Goal: Transaction & Acquisition: Book appointment/travel/reservation

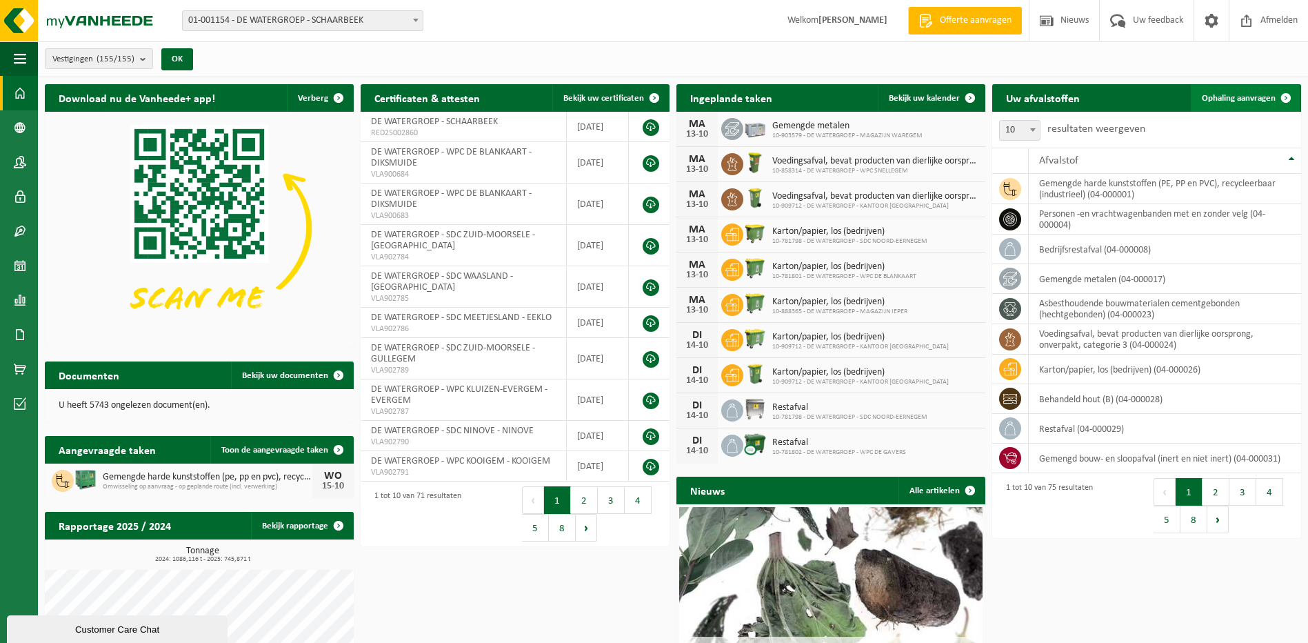
click at [1237, 92] on link "Ophaling aanvragen" at bounding box center [1245, 98] width 109 height 28
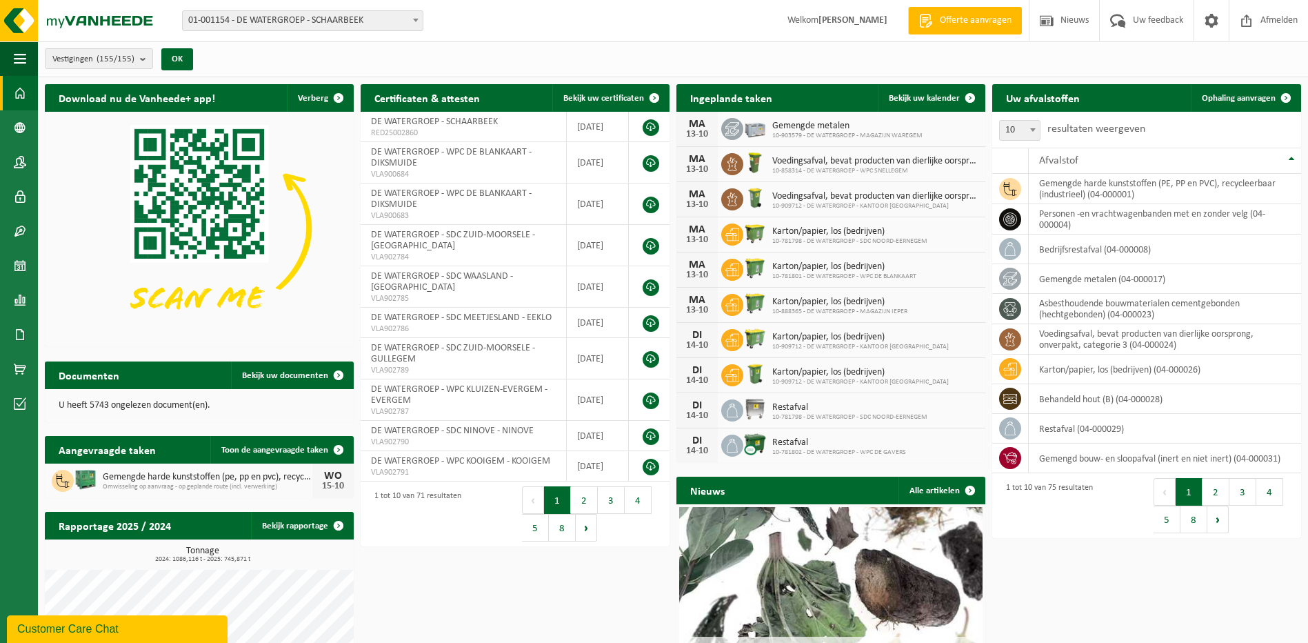
click at [410, 19] on span at bounding box center [416, 20] width 14 height 18
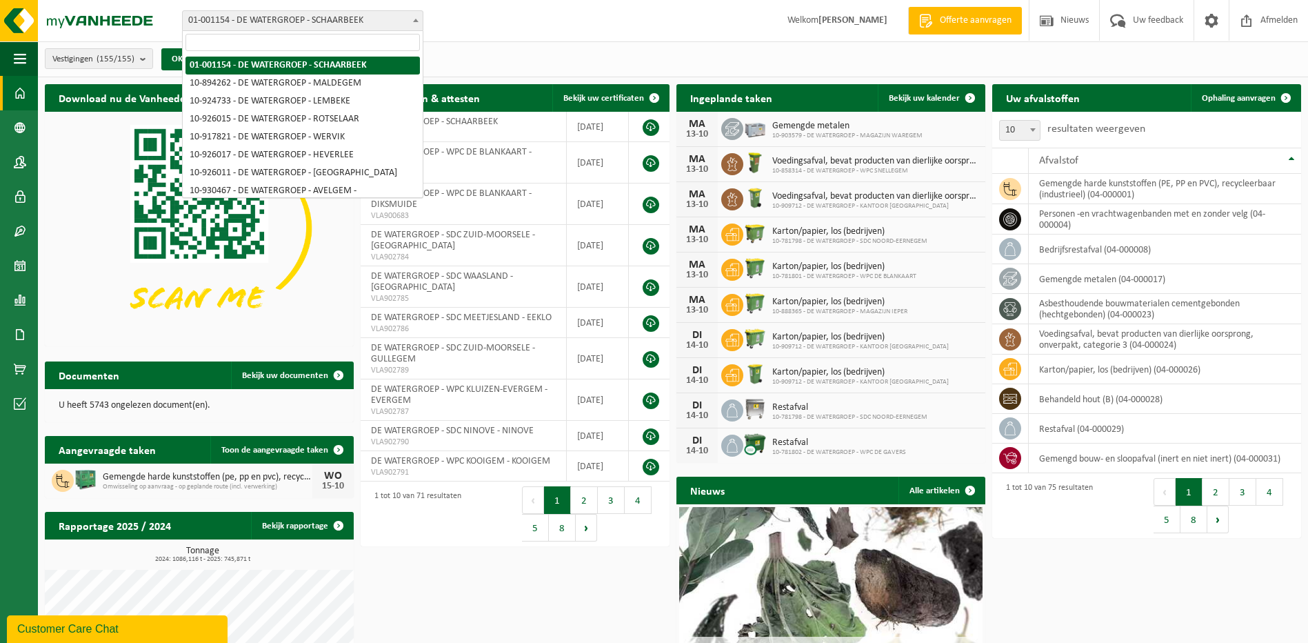
click at [263, 38] on input "search" at bounding box center [303, 42] width 234 height 17
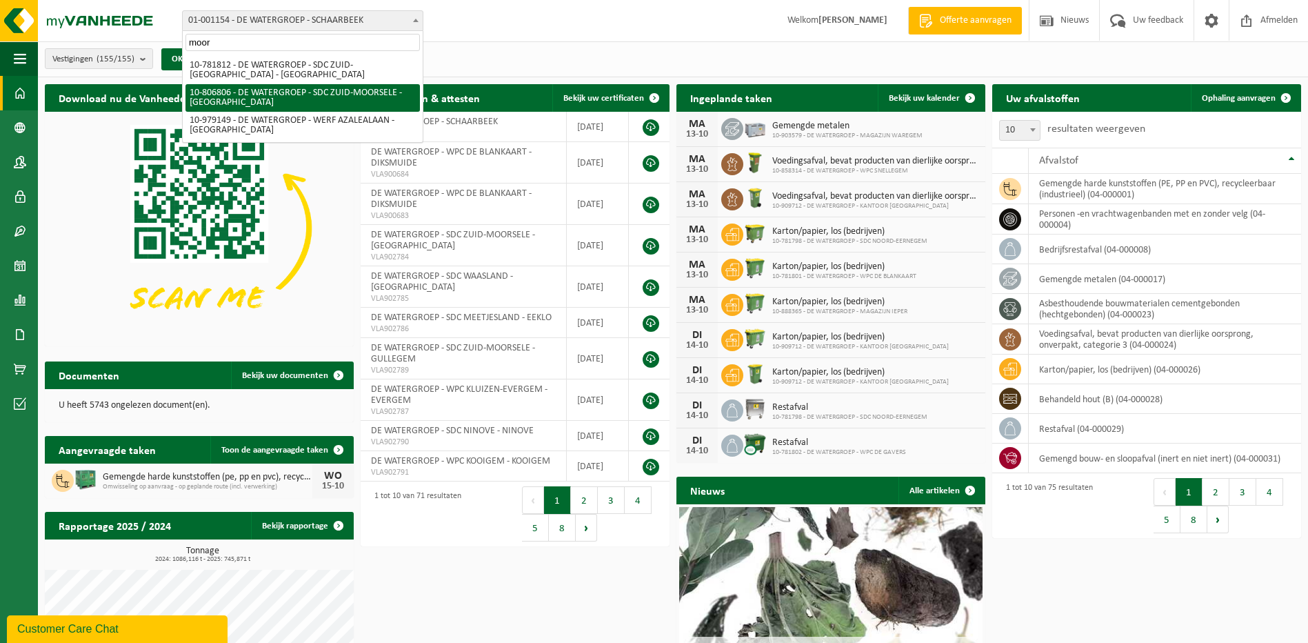
type input "moor"
select select "35056"
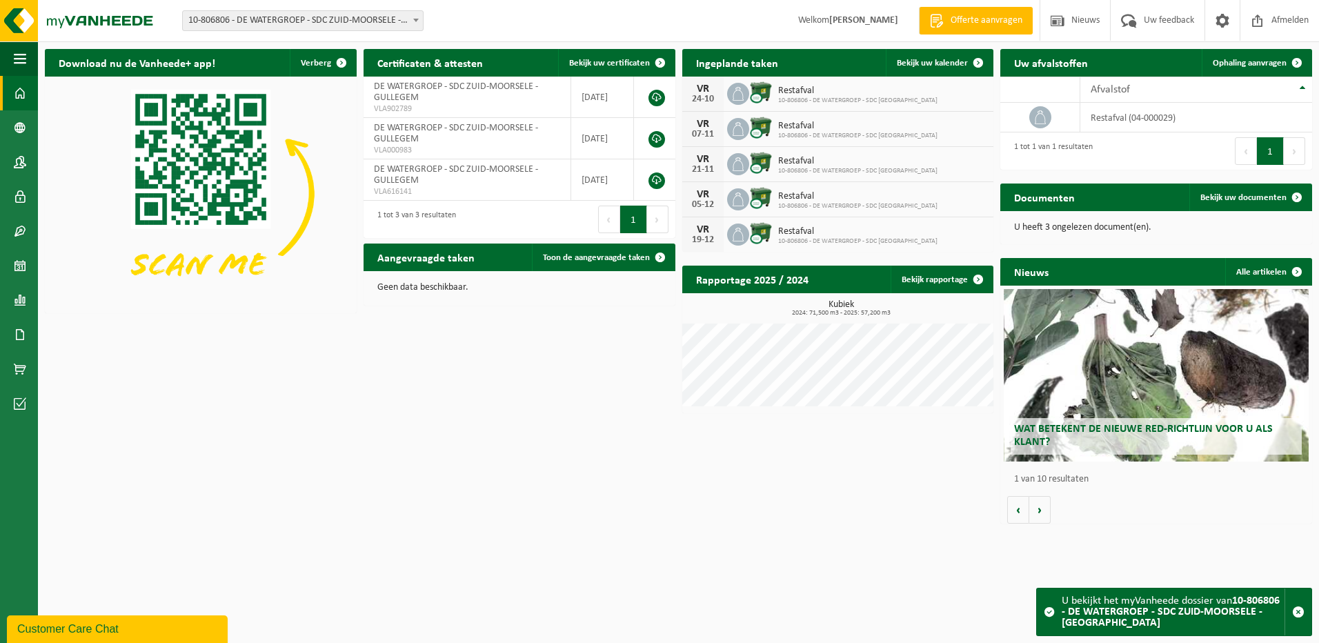
click at [307, 20] on span "10-806806 - DE WATERGROEP - SDC ZUID-MOORSELE - [GEOGRAPHIC_DATA]" at bounding box center [303, 20] width 240 height 19
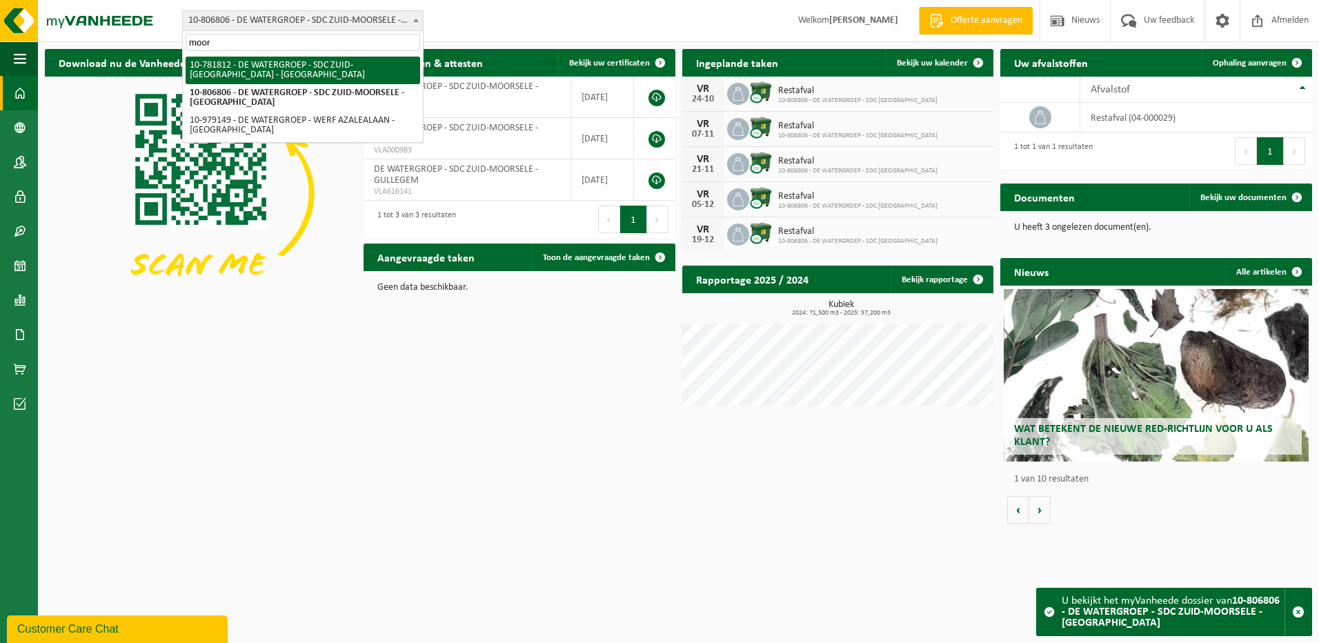
type input "moor"
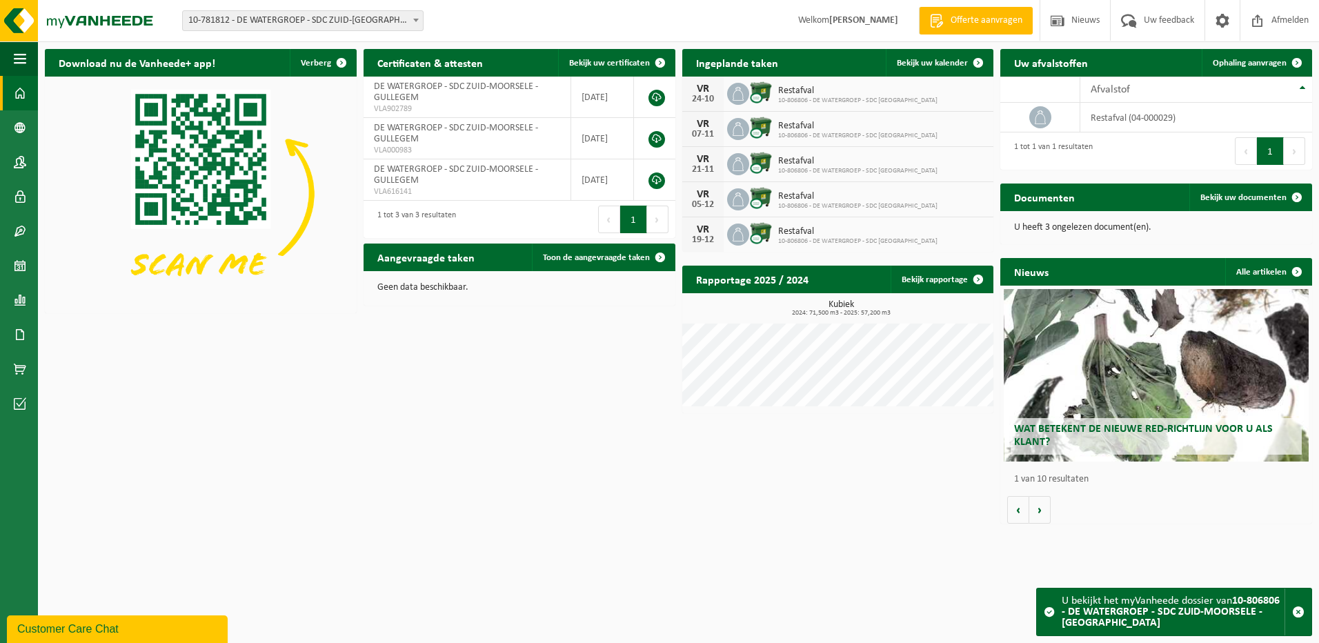
select select "26771"
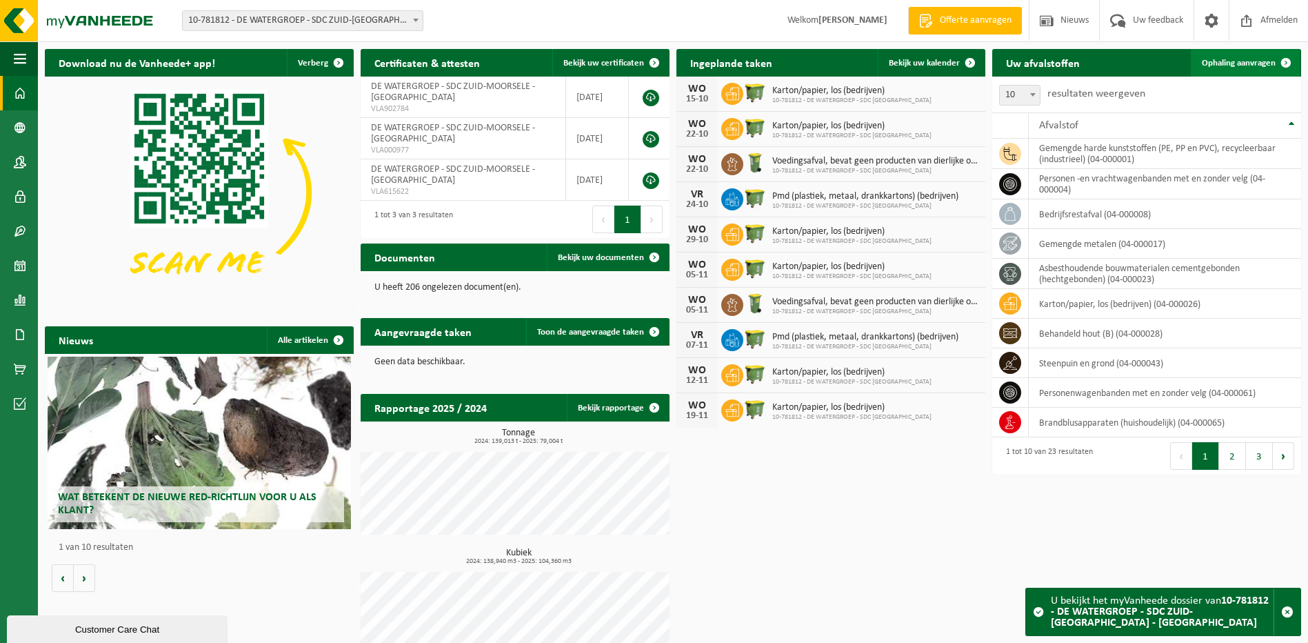
click at [1246, 59] on span "Ophaling aanvragen" at bounding box center [1239, 63] width 74 height 9
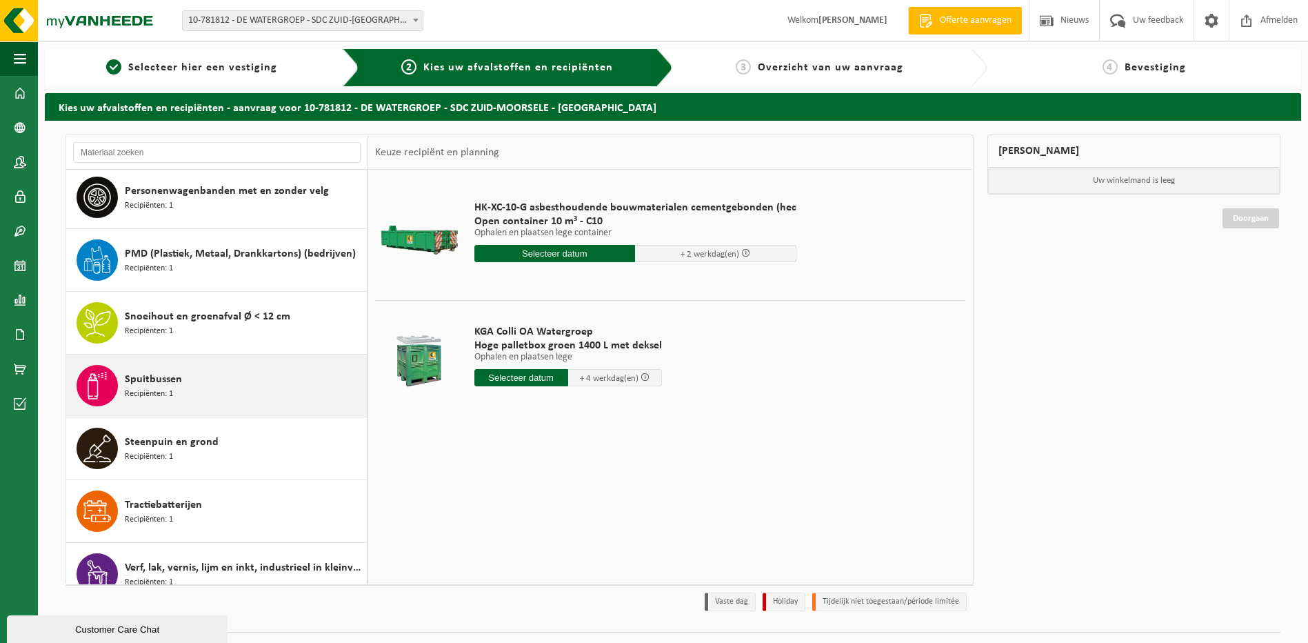
scroll to position [1028, 0]
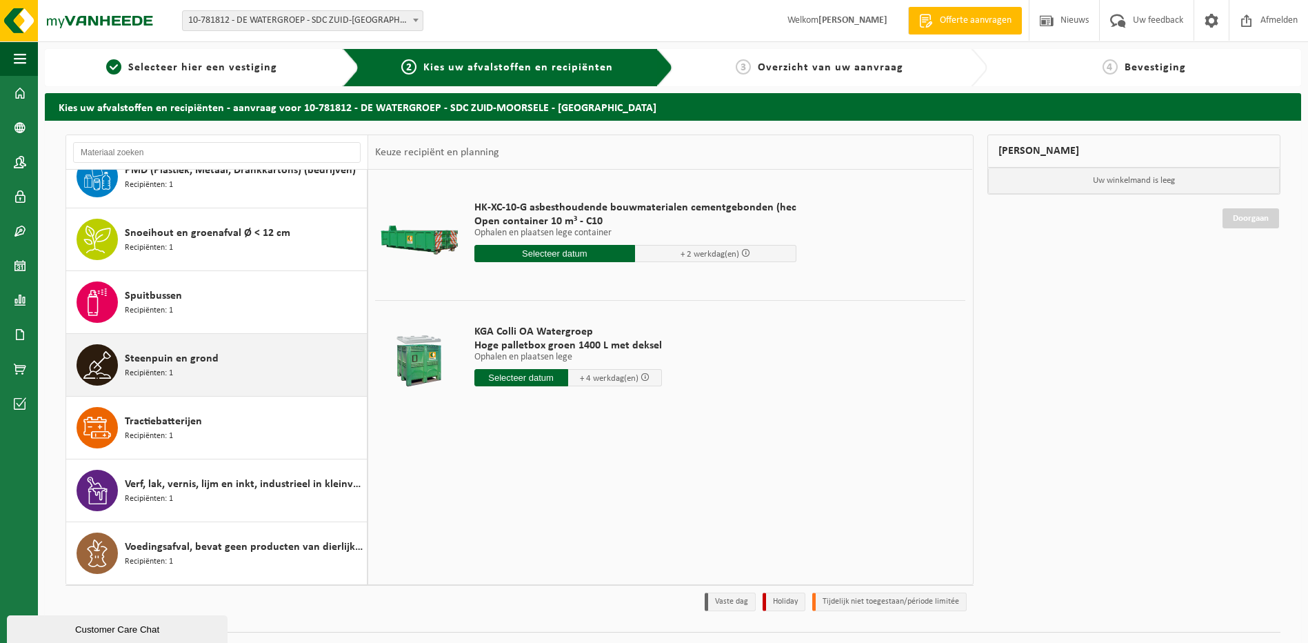
click at [172, 359] on span "Steenpuin en grond" at bounding box center [172, 358] width 94 height 17
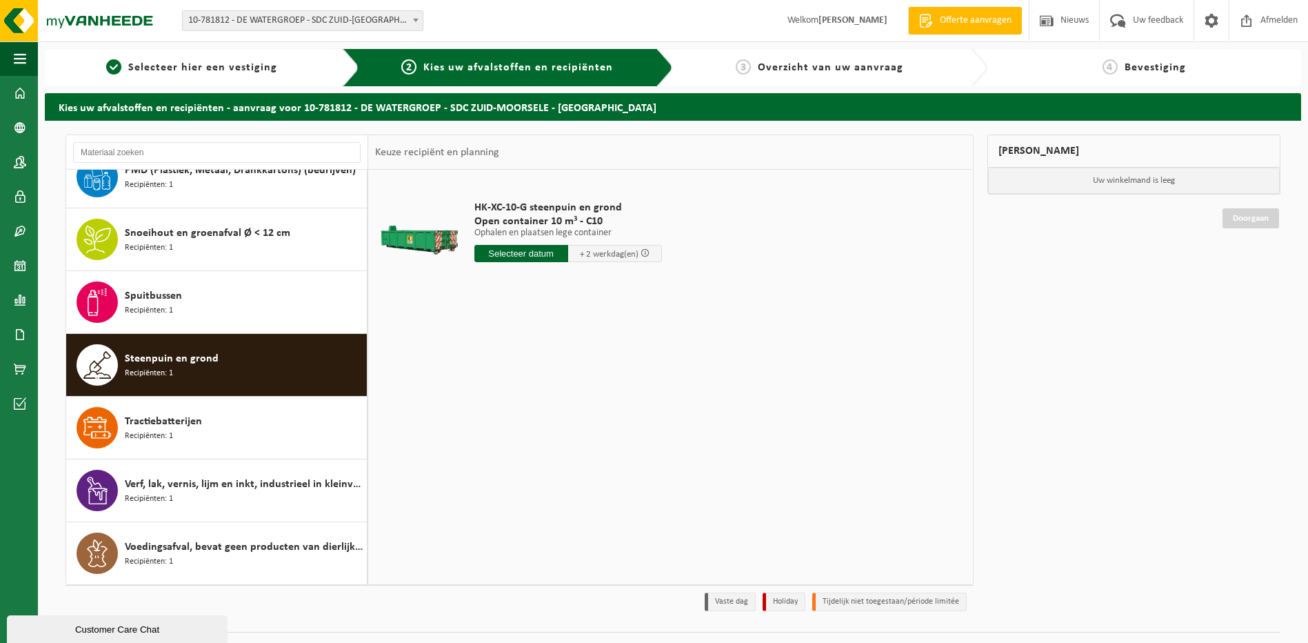
click at [521, 251] on input "text" at bounding box center [521, 253] width 94 height 17
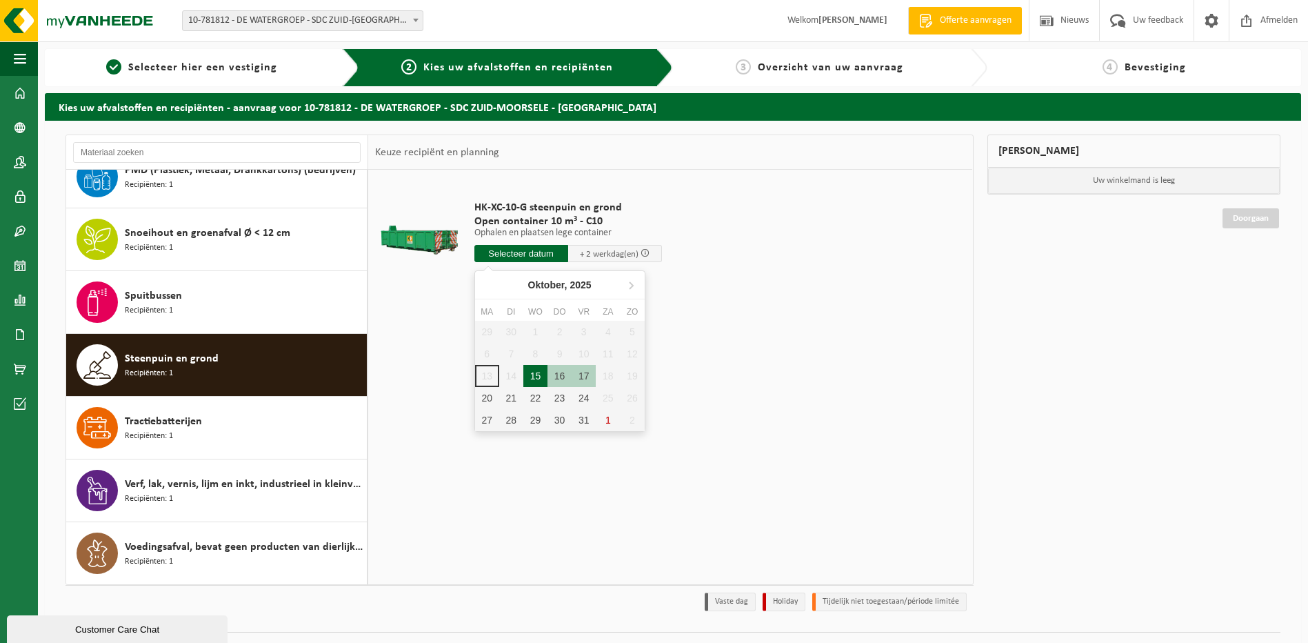
click at [537, 376] on div "15" at bounding box center [535, 376] width 24 height 22
type input "Van 2025-10-15"
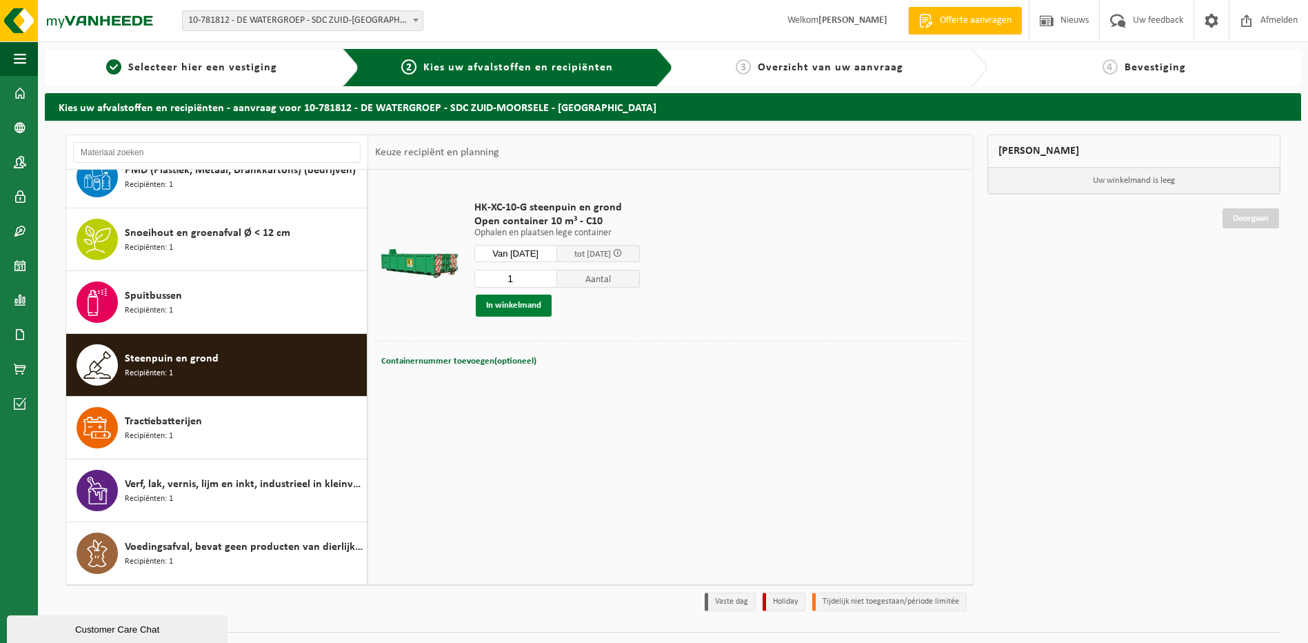
click at [524, 306] on button "In winkelmand" at bounding box center [514, 305] width 76 height 22
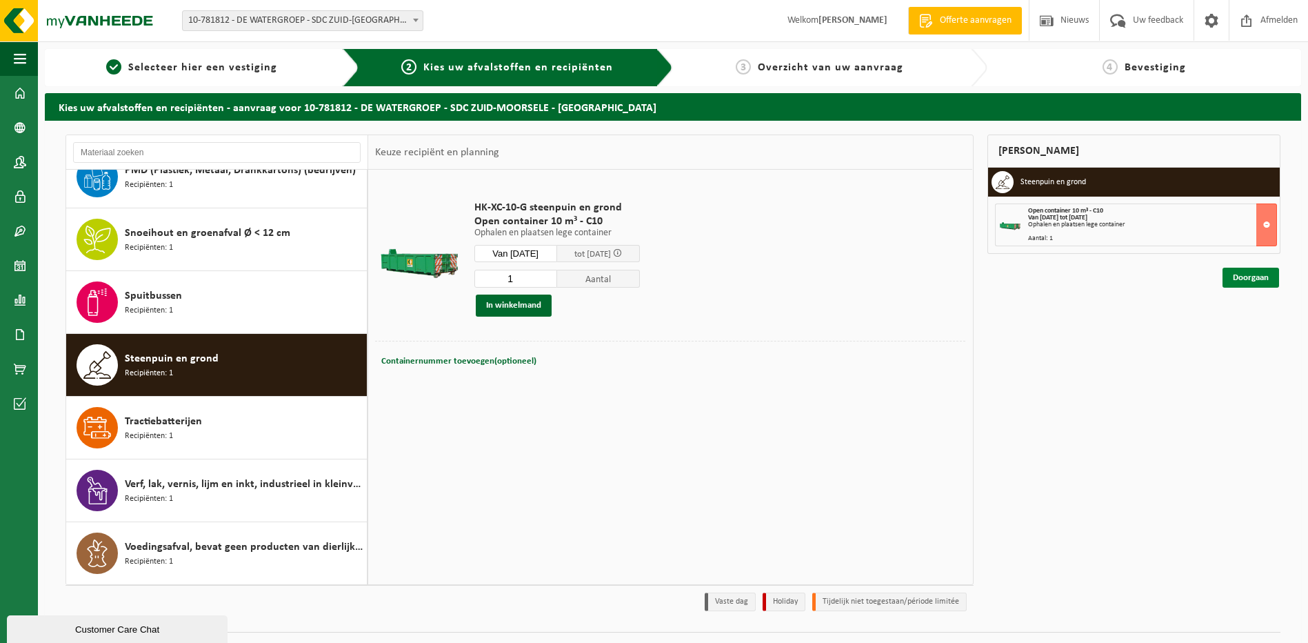
click at [1266, 277] on link "Doorgaan" at bounding box center [1251, 278] width 57 height 20
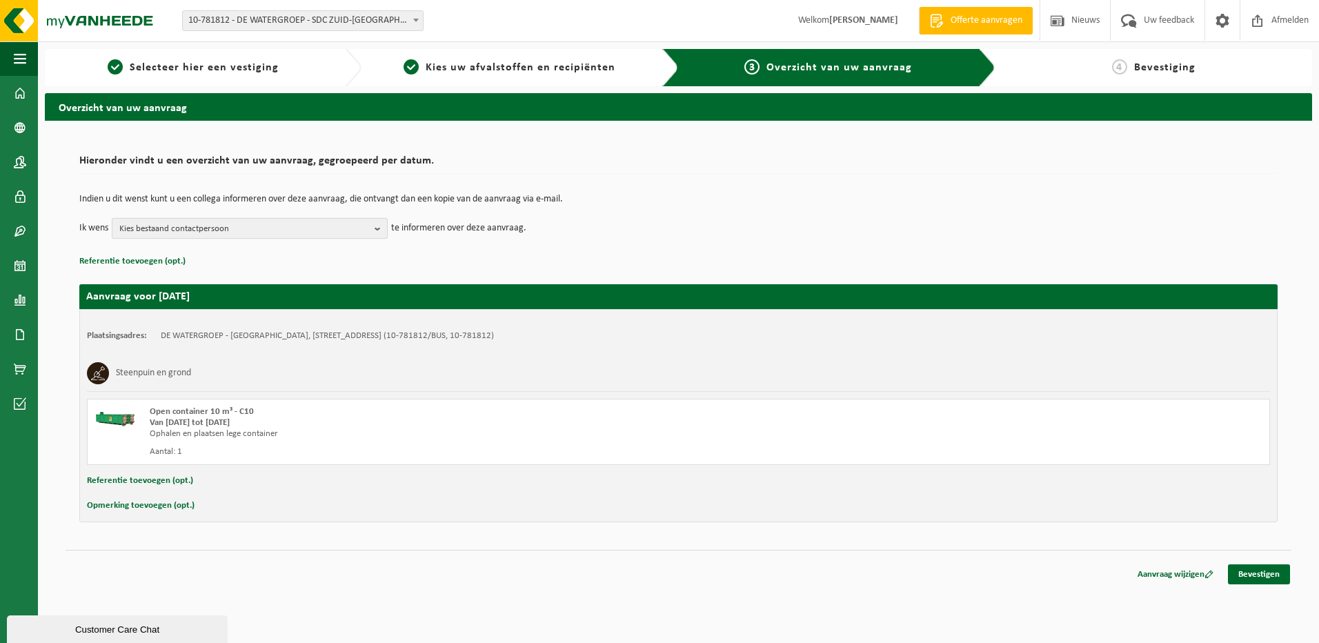
click at [377, 222] on b "button" at bounding box center [380, 228] width 12 height 19
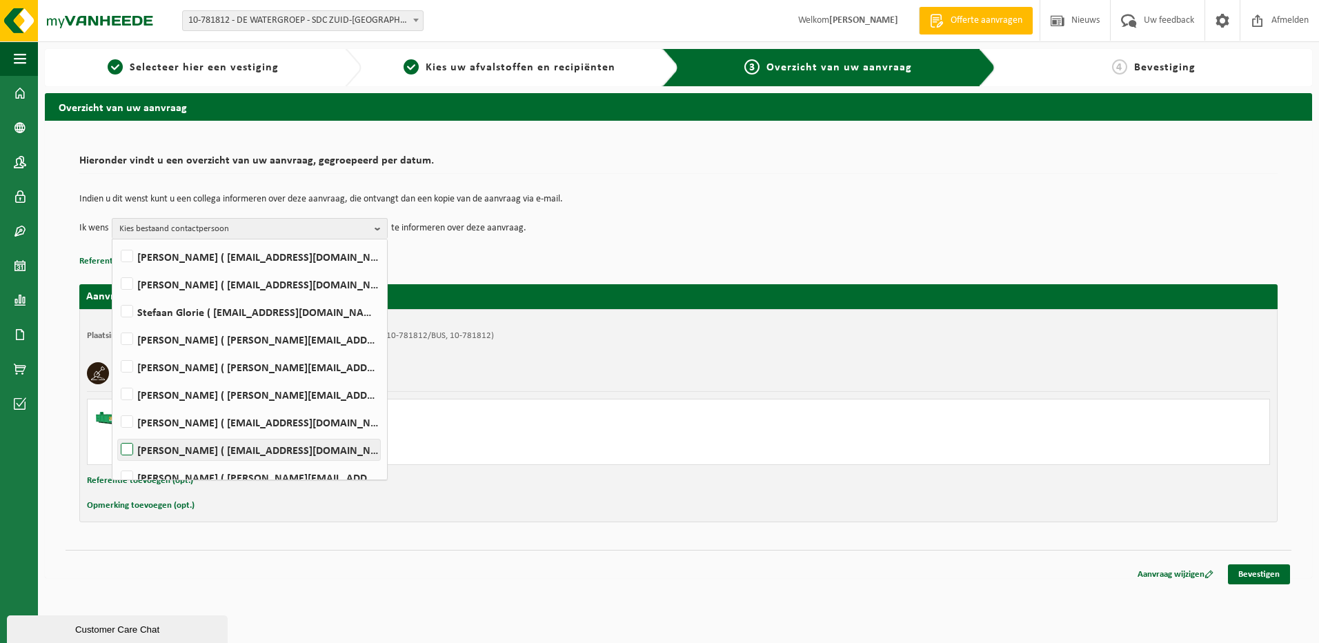
scroll to position [276, 0]
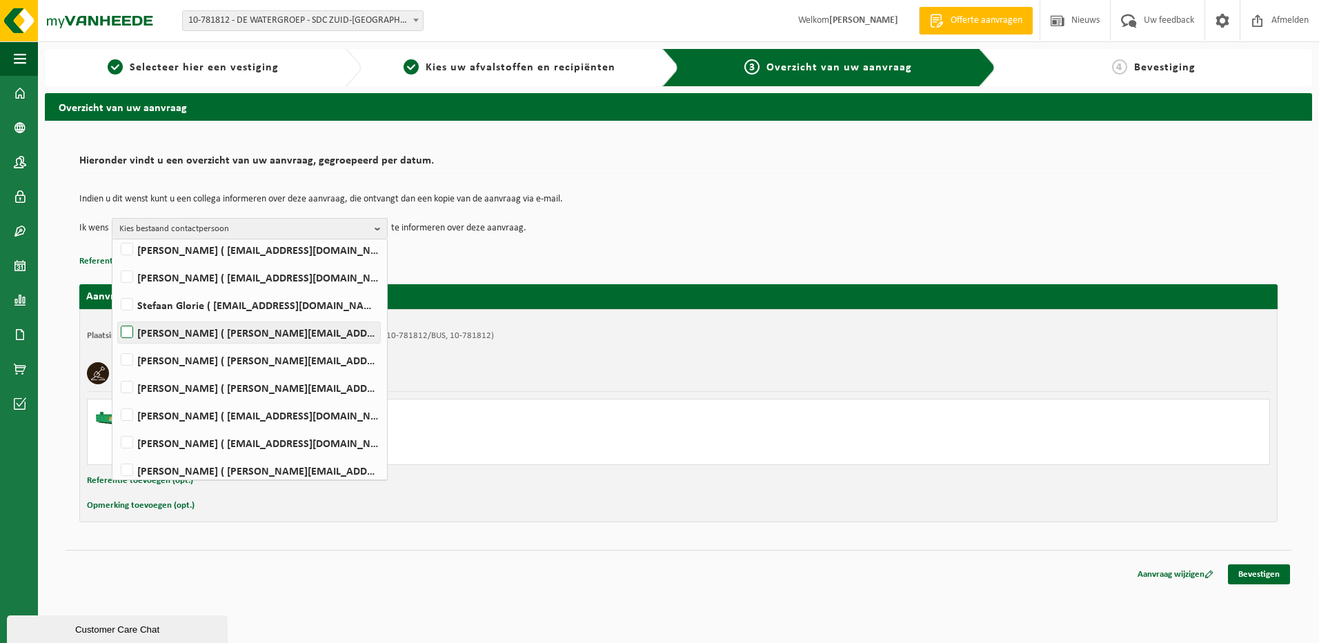
click at [128, 332] on label "[PERSON_NAME] ( [PERSON_NAME][EMAIL_ADDRESS][DOMAIN_NAME] )" at bounding box center [249, 332] width 262 height 21
click at [116, 315] on input "FABIAN MAHIEU ( fabian.mahieu@dewatergroep.be )" at bounding box center [115, 314] width 1 height 1
checkbox input "true"
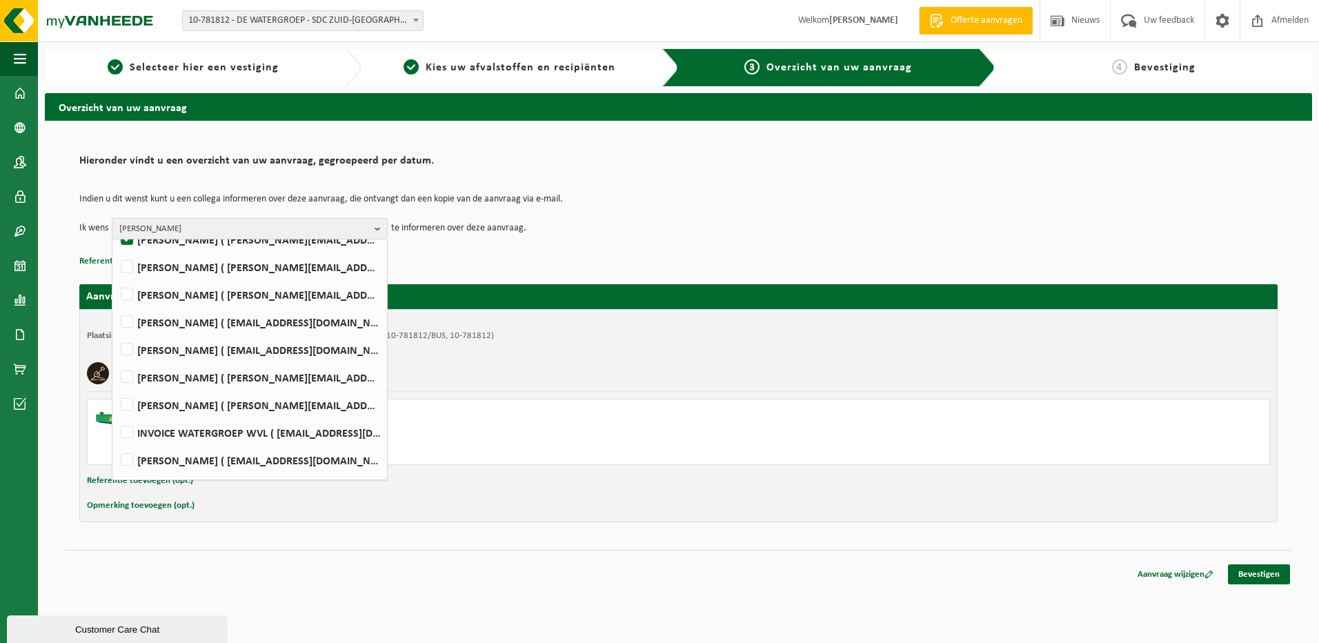
scroll to position [394, 0]
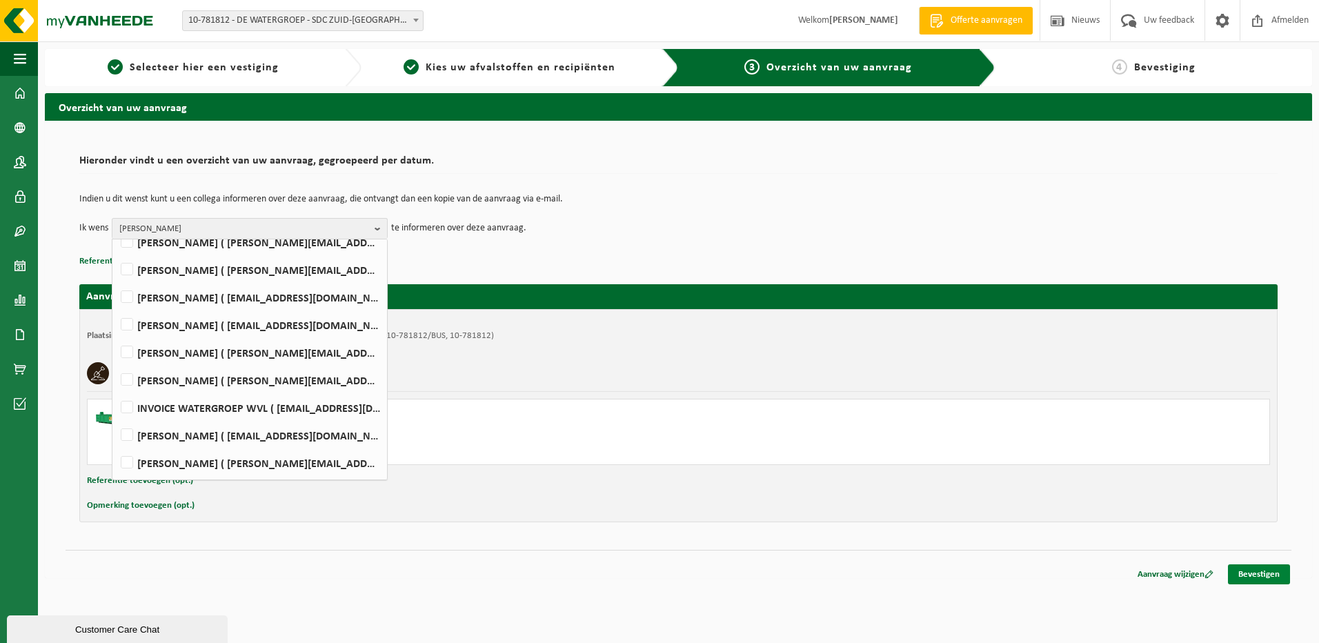
click at [1257, 573] on link "Bevestigen" at bounding box center [1259, 574] width 62 height 20
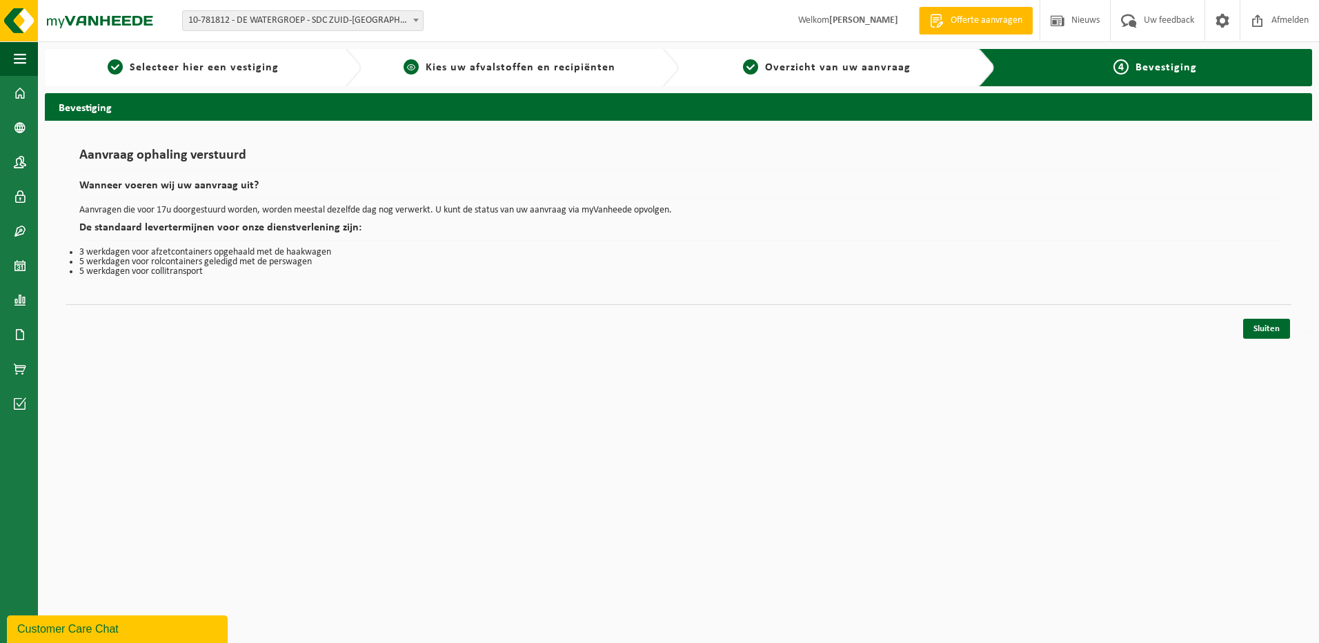
click at [472, 70] on span "Kies uw afvalstoffen en recipiënten" at bounding box center [521, 67] width 190 height 11
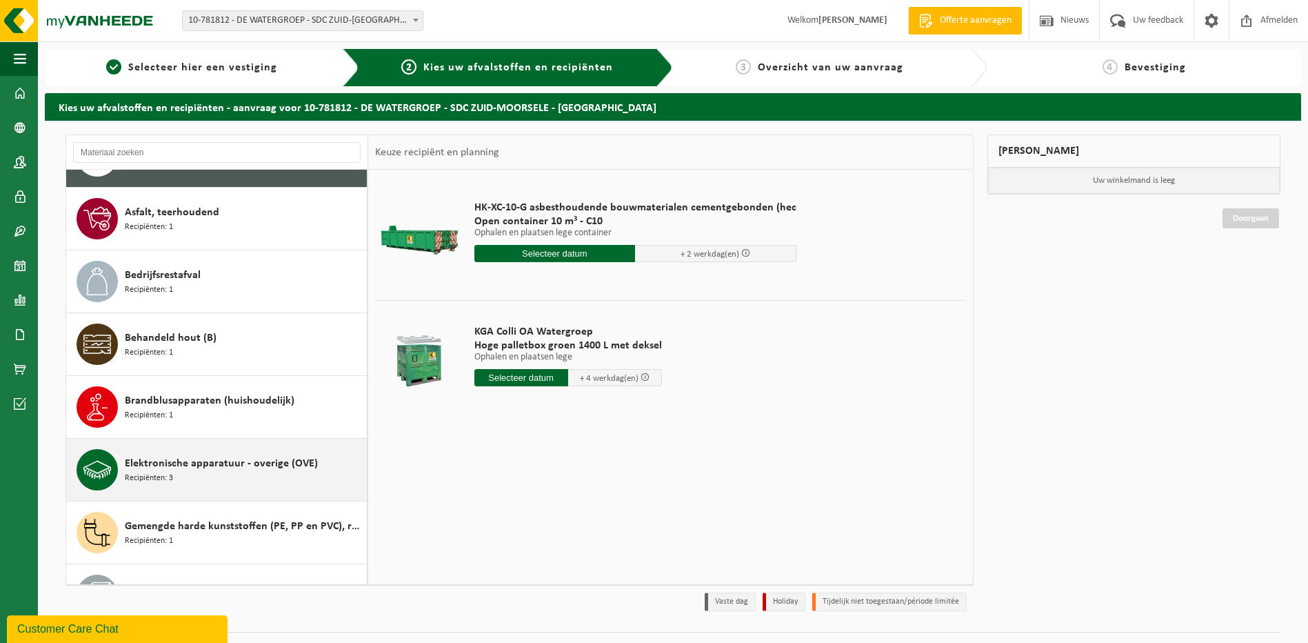
scroll to position [69, 0]
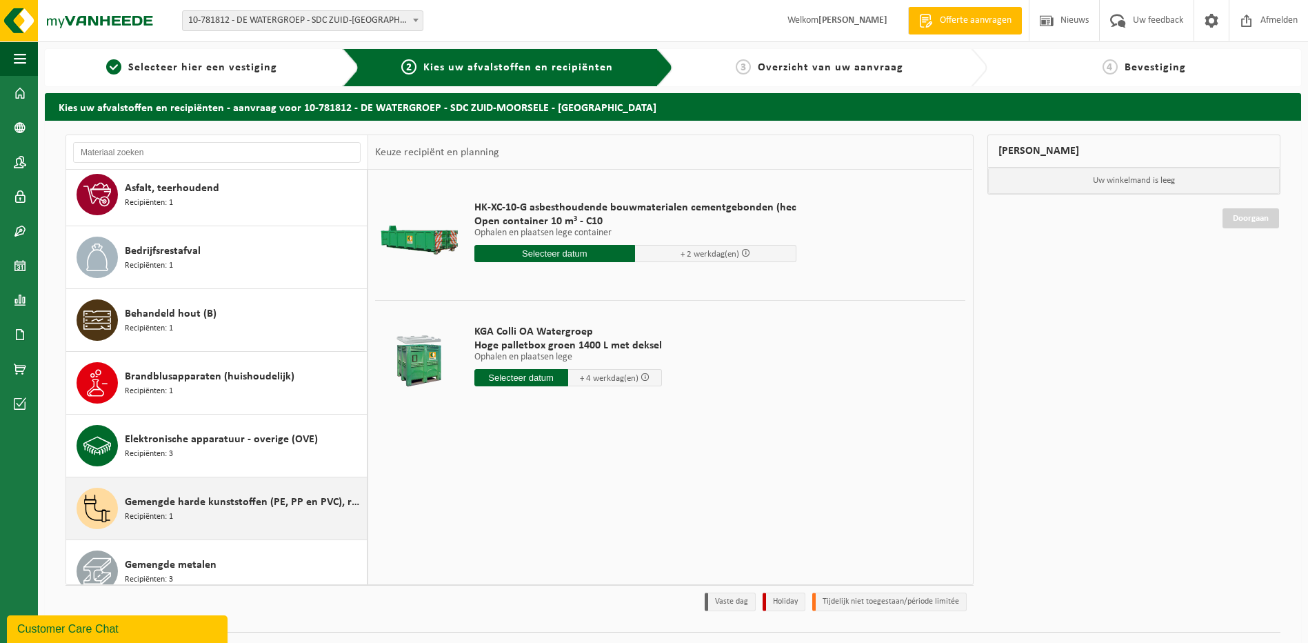
click at [181, 521] on div "Gemengde harde kunststoffen (PE, PP en PVC), recycleerbaar (industrieel) Recipi…" at bounding box center [244, 508] width 239 height 41
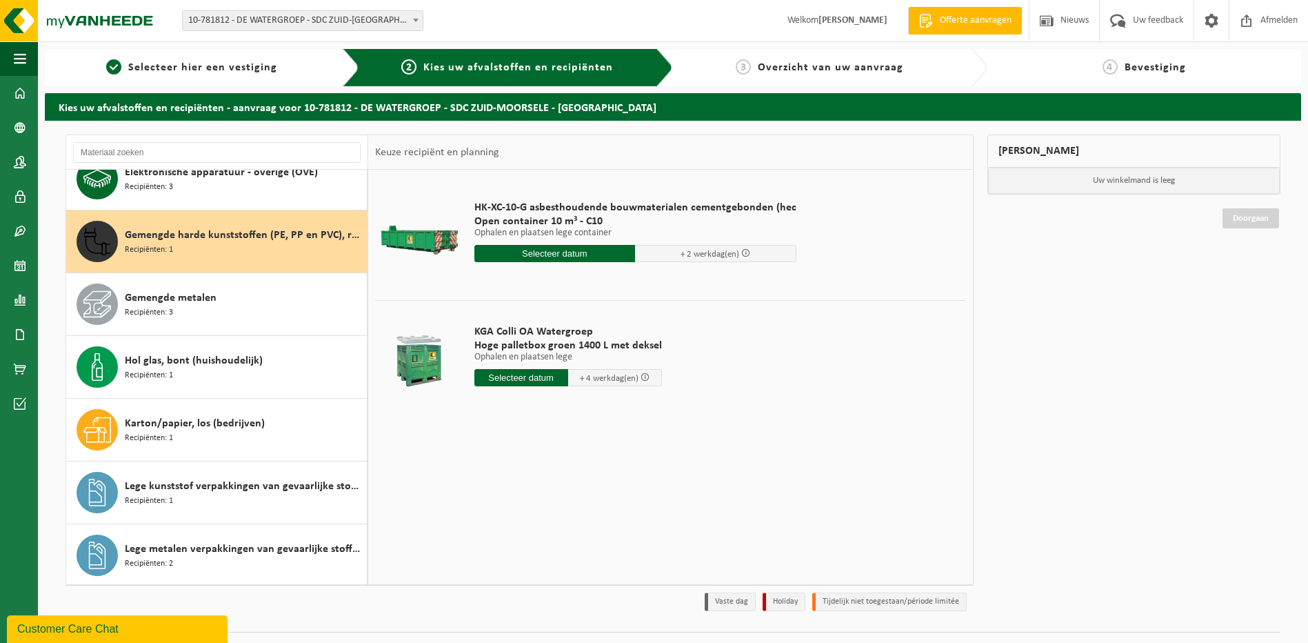
scroll to position [377, 0]
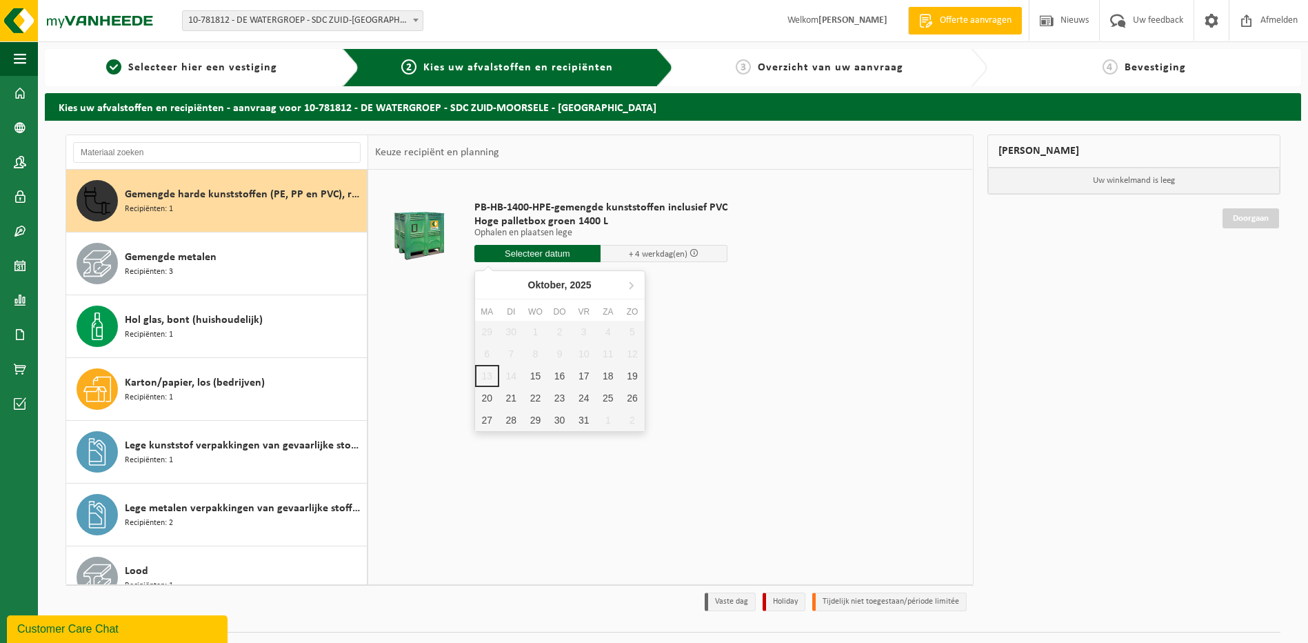
click at [534, 252] on input "text" at bounding box center [537, 253] width 127 height 17
click at [537, 377] on div "15" at bounding box center [535, 376] width 24 height 22
type input "Van 2025-10-15"
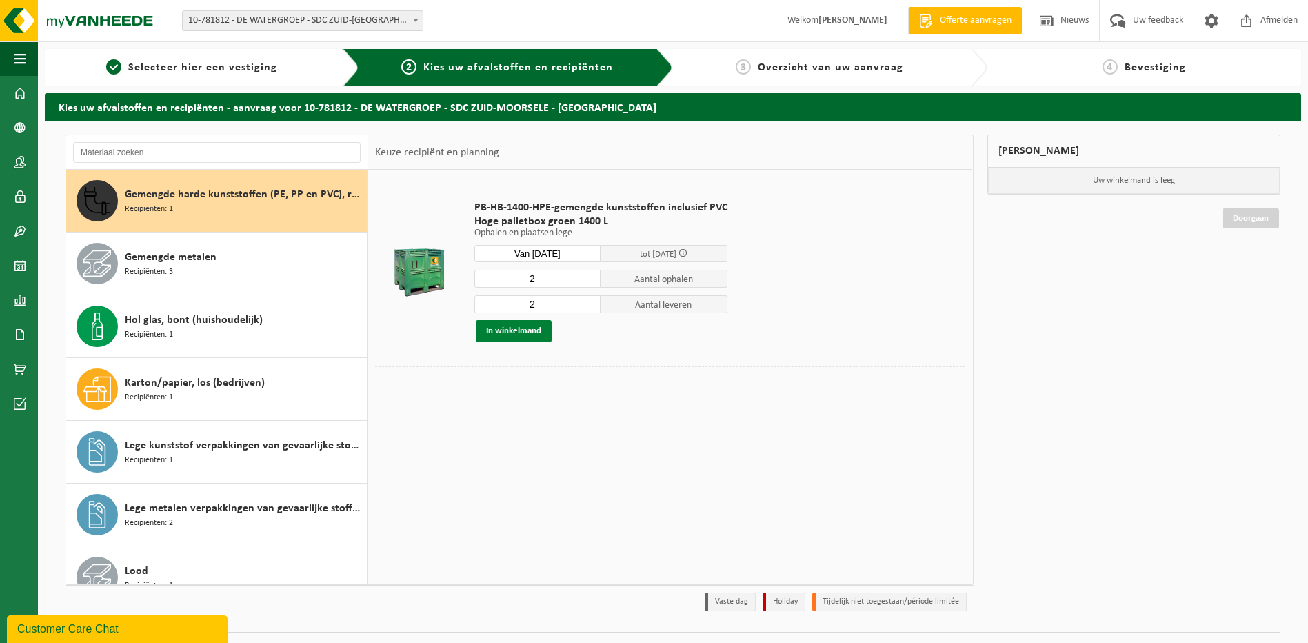
click at [514, 332] on button "In winkelmand" at bounding box center [514, 331] width 76 height 22
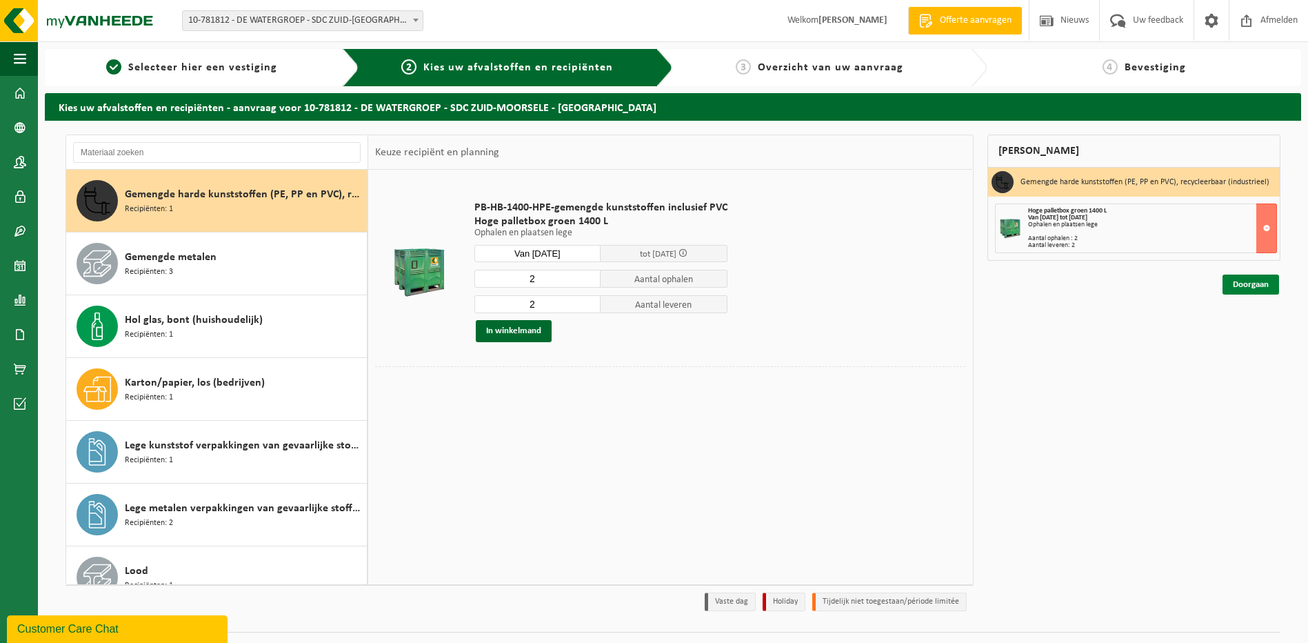
click at [1259, 283] on link "Doorgaan" at bounding box center [1251, 284] width 57 height 20
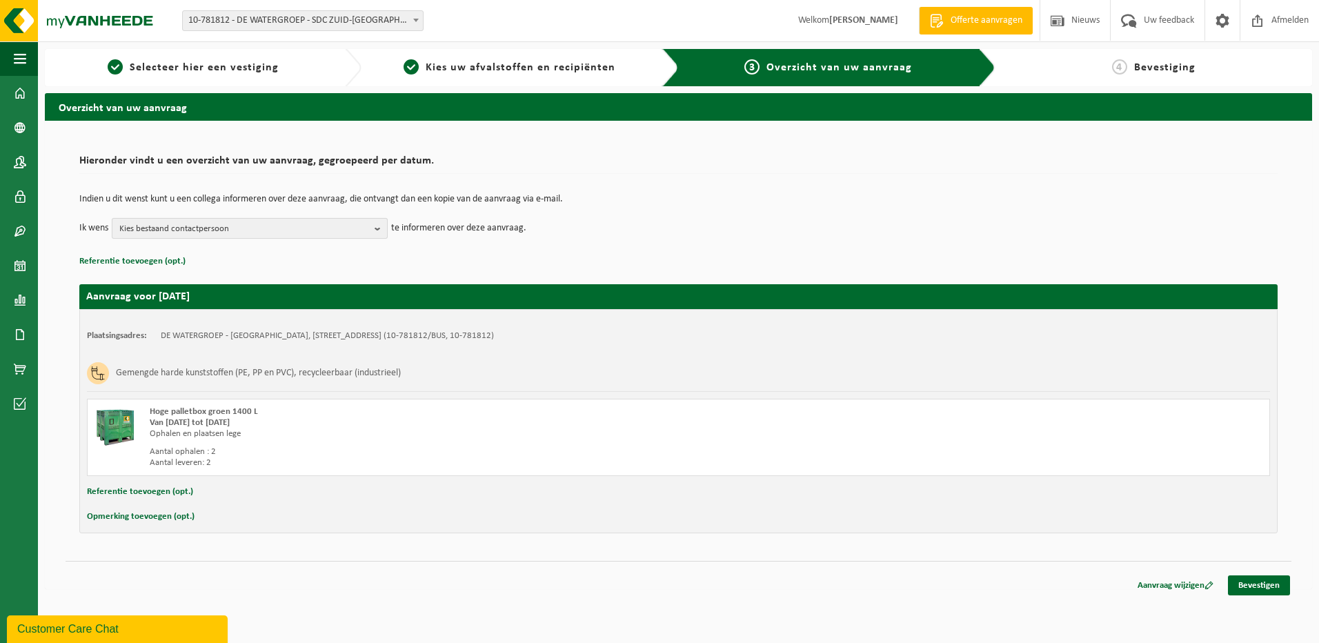
click at [374, 226] on button "Kies bestaand contactpersoon" at bounding box center [250, 228] width 276 height 21
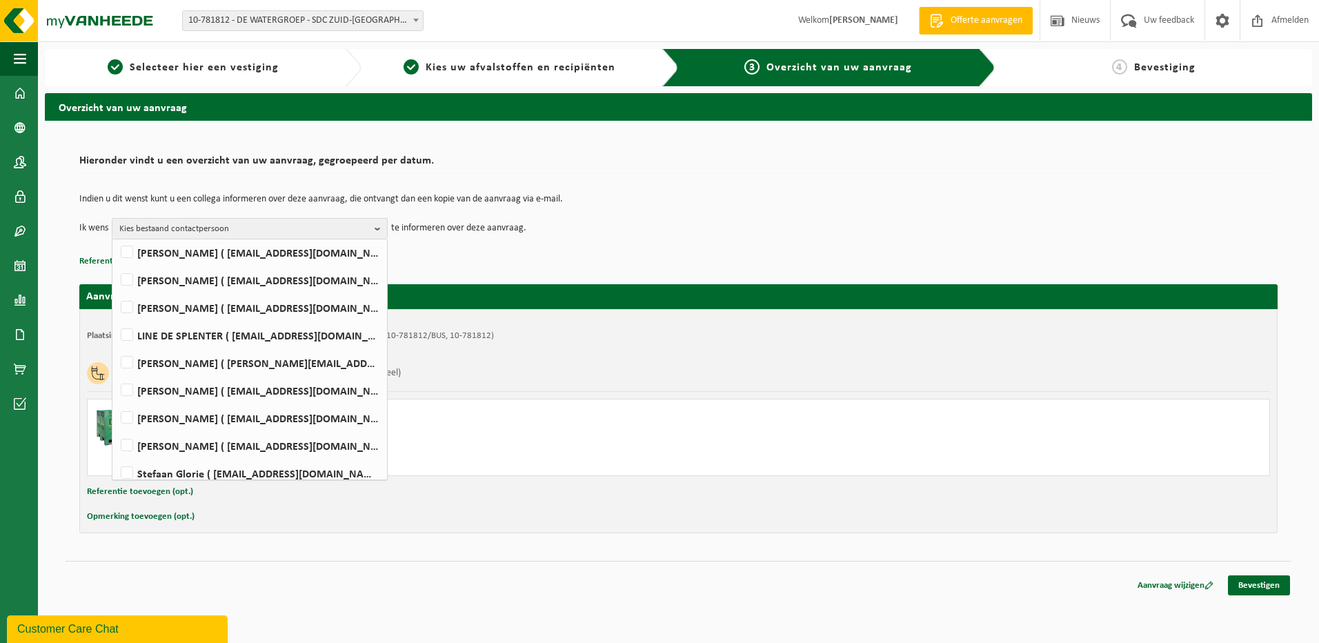
scroll to position [138, 0]
click at [124, 443] on label "Stefaan Glorie ( stefaan.glorie@dewatergroep.be )" at bounding box center [249, 442] width 262 height 21
click at [116, 426] on input "Stefaan Glorie ( stefaan.glorie@dewatergroep.be )" at bounding box center [115, 425] width 1 height 1
click at [128, 439] on label "Stefaan Glorie ( stefaan.glorie@dewatergroep.be )" at bounding box center [249, 442] width 262 height 21
click at [116, 426] on input "Stefaan Glorie ( stefaan.glorie@dewatergroep.be )" at bounding box center [115, 425] width 1 height 1
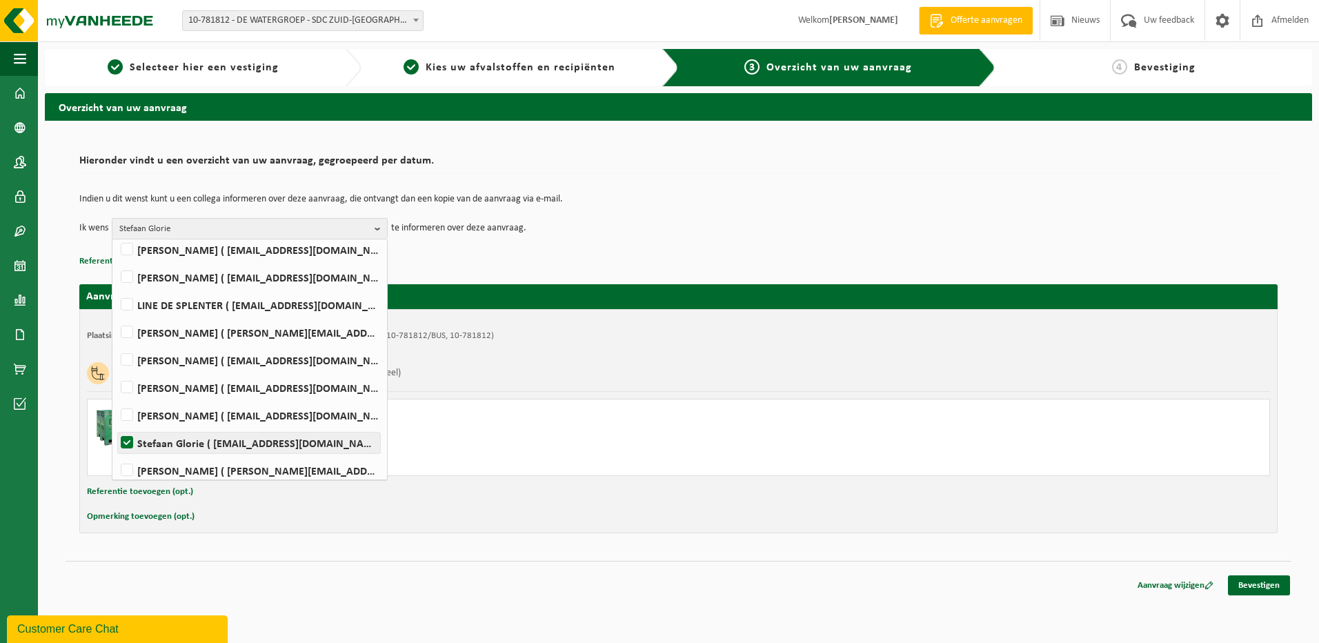
checkbox input "false"
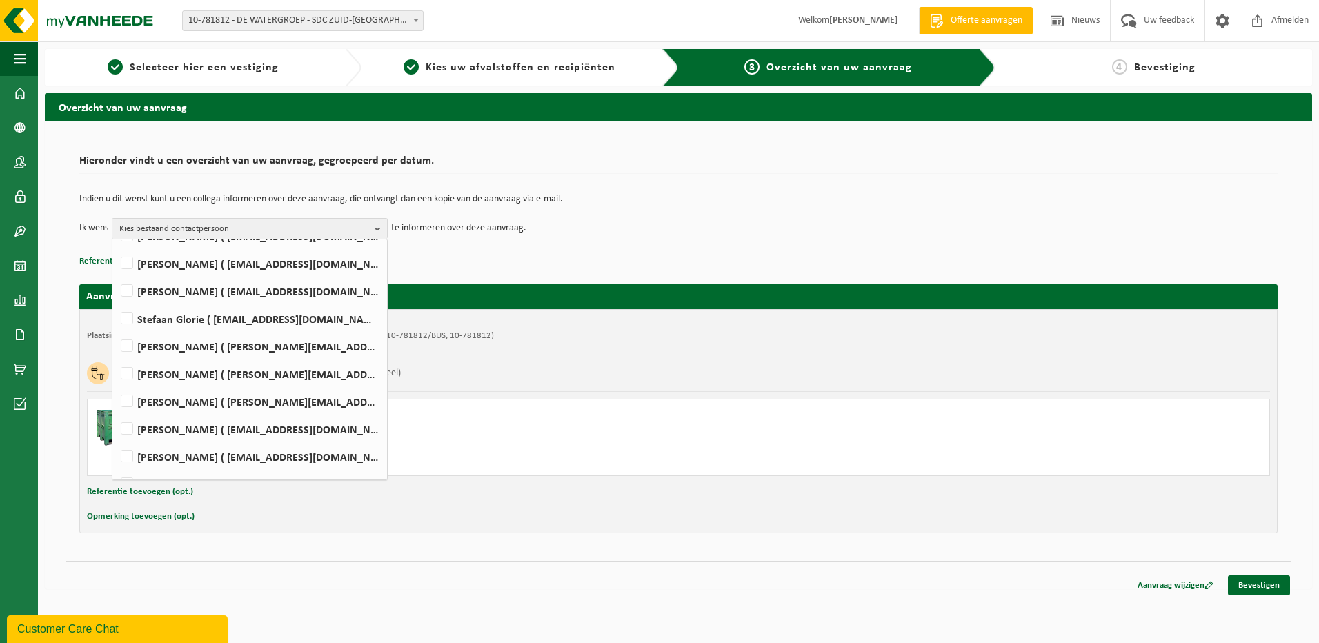
scroll to position [256, 0]
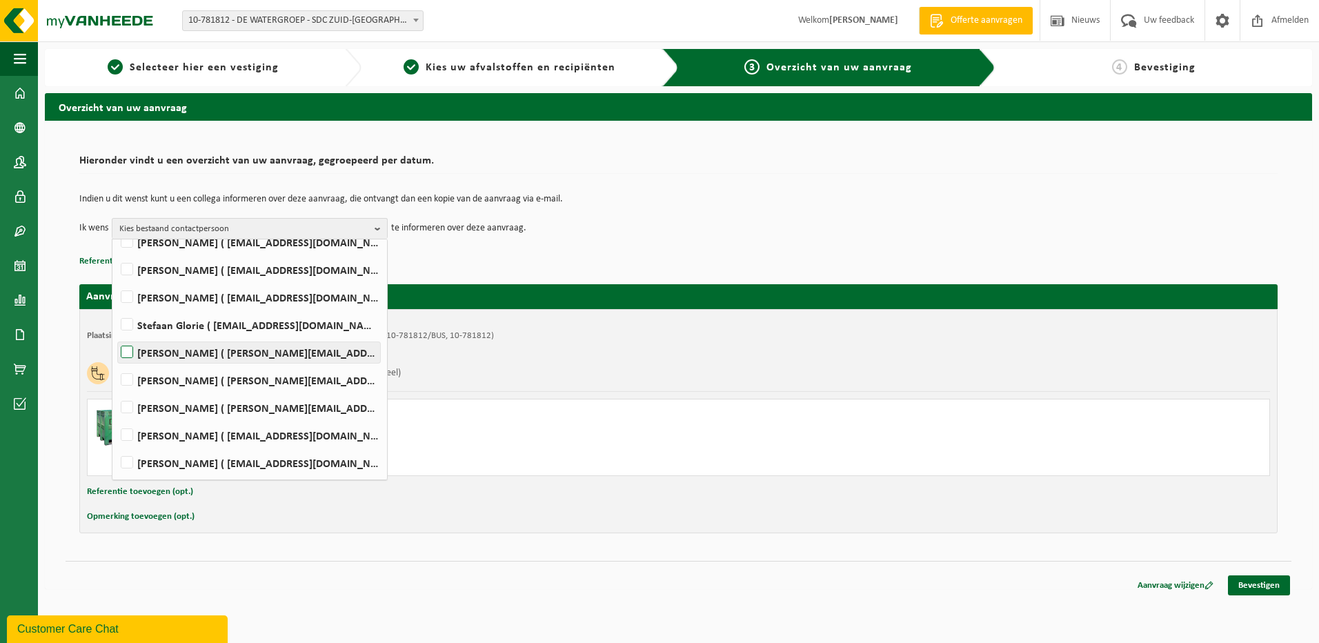
click at [128, 354] on label "FABIAN MAHIEU ( fabian.mahieu@dewatergroep.be )" at bounding box center [249, 352] width 262 height 21
click at [116, 335] on input "FABIAN MAHIEU ( fabian.mahieu@dewatergroep.be )" at bounding box center [115, 334] width 1 height 1
checkbox input "true"
click at [668, 353] on div "Plaatsingsadres: DE WATERGROEP - SDC ZUID-MOORSELE, 8560 MOORSELE, WESTLAAN 9 (…" at bounding box center [678, 421] width 1198 height 224
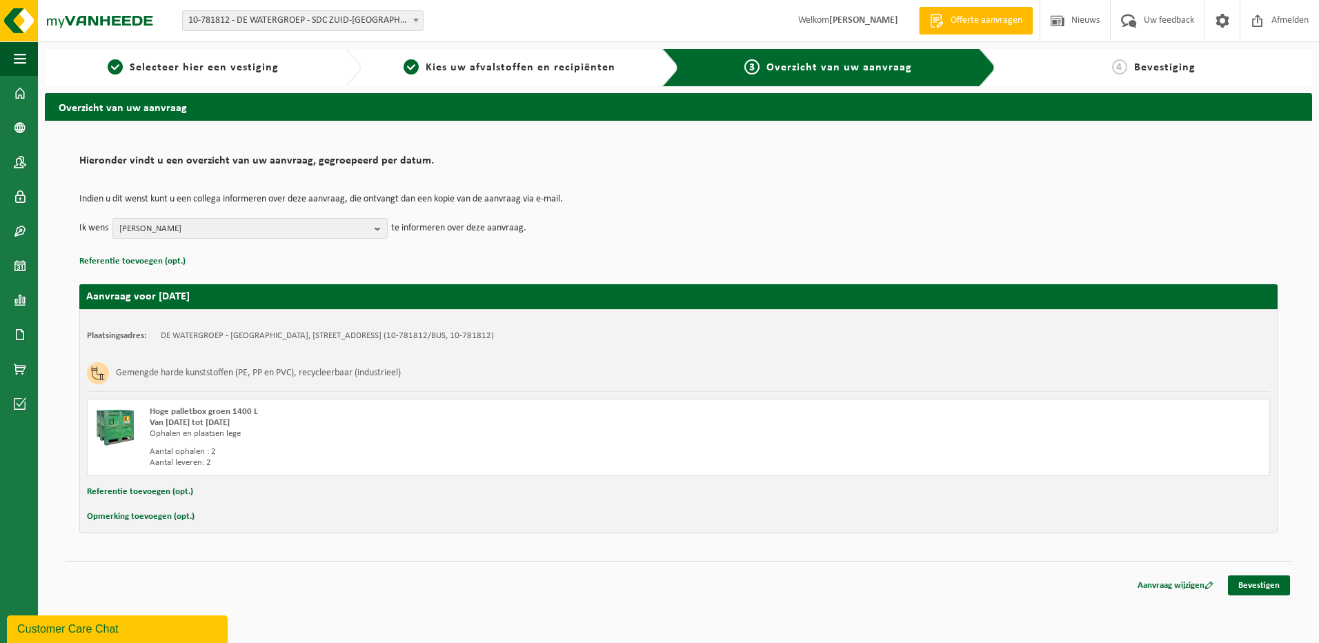
click at [994, 521] on div "Opmerking toevoegen (opt.)" at bounding box center [678, 517] width 1183 height 18
click at [1246, 585] on link "Bevestigen" at bounding box center [1259, 585] width 62 height 20
